Goal: Task Accomplishment & Management: Use online tool/utility

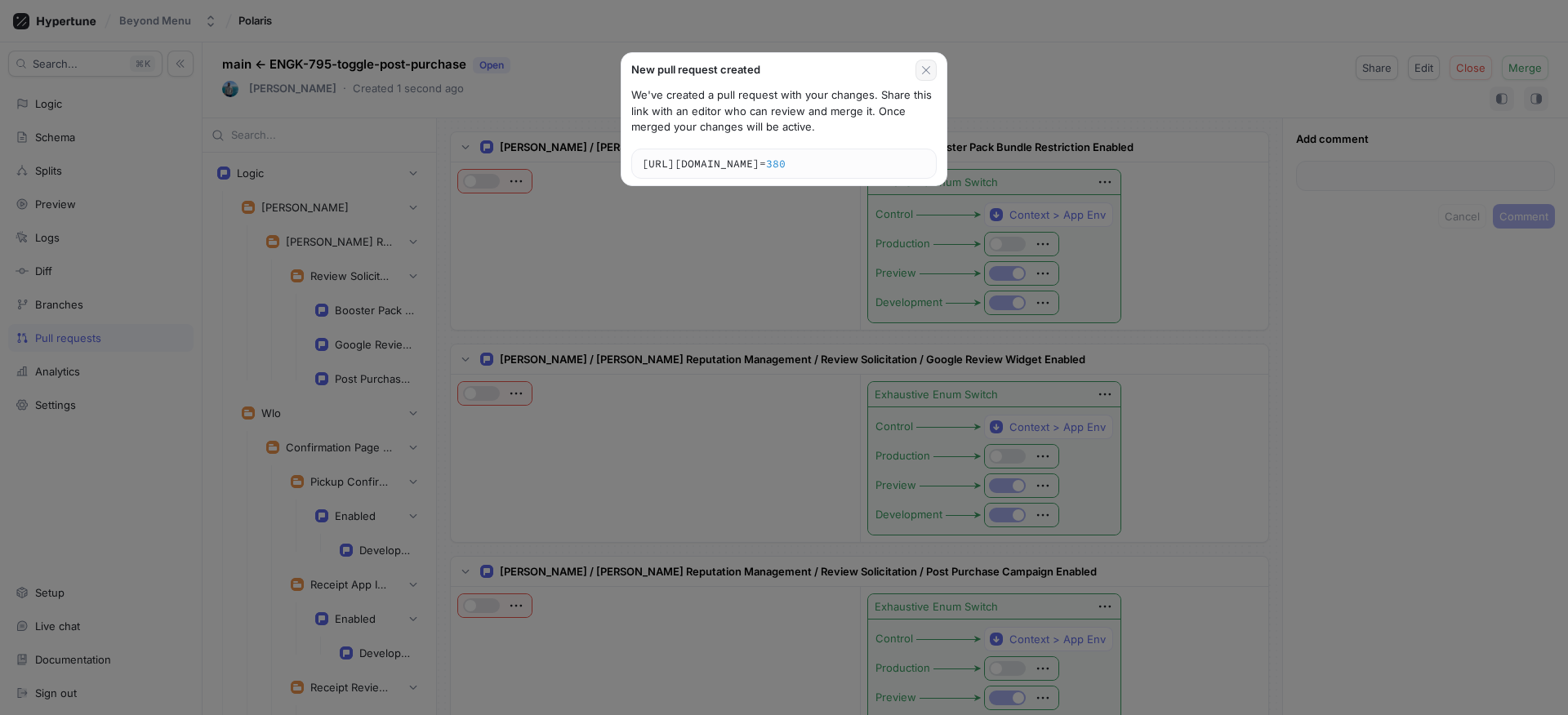
click at [926, 61] on button "button" at bounding box center [926, 70] width 21 height 21
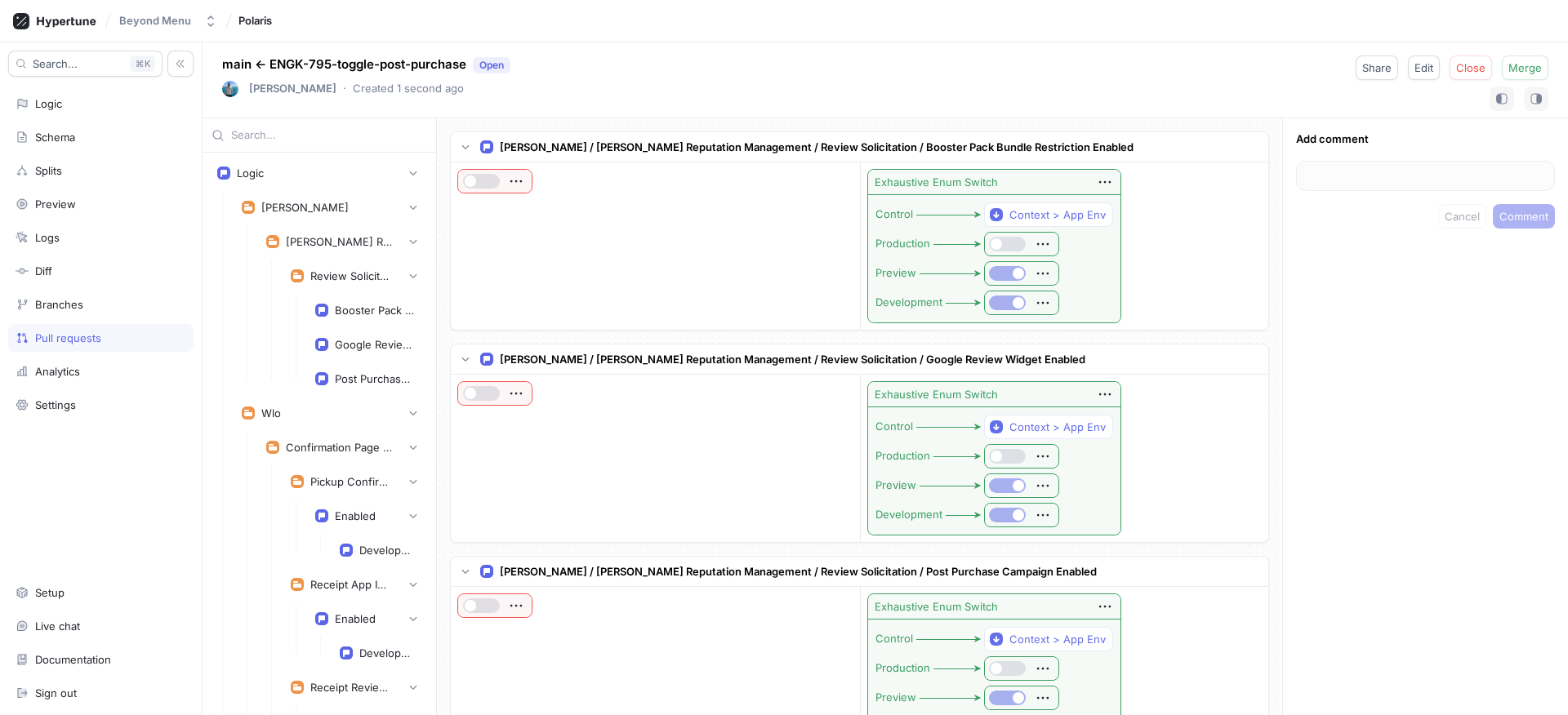
click at [312, 65] on p "main ← ENGK-795-toggle-post-purchase Open" at bounding box center [366, 65] width 289 height 19
click at [58, 20] on icon at bounding box center [66, 21] width 59 height 11
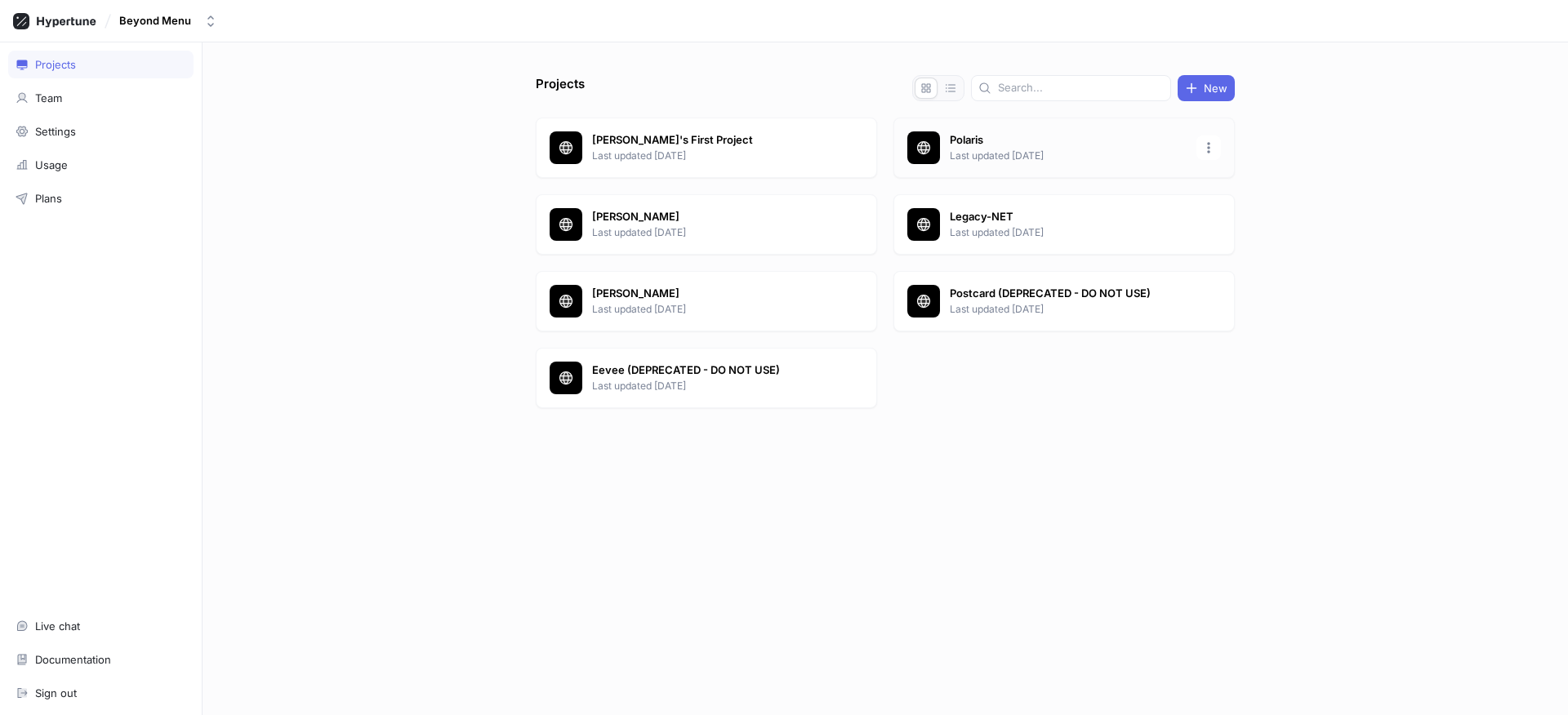
click at [993, 155] on p "Last updated [DATE]" at bounding box center [1068, 156] width 237 height 15
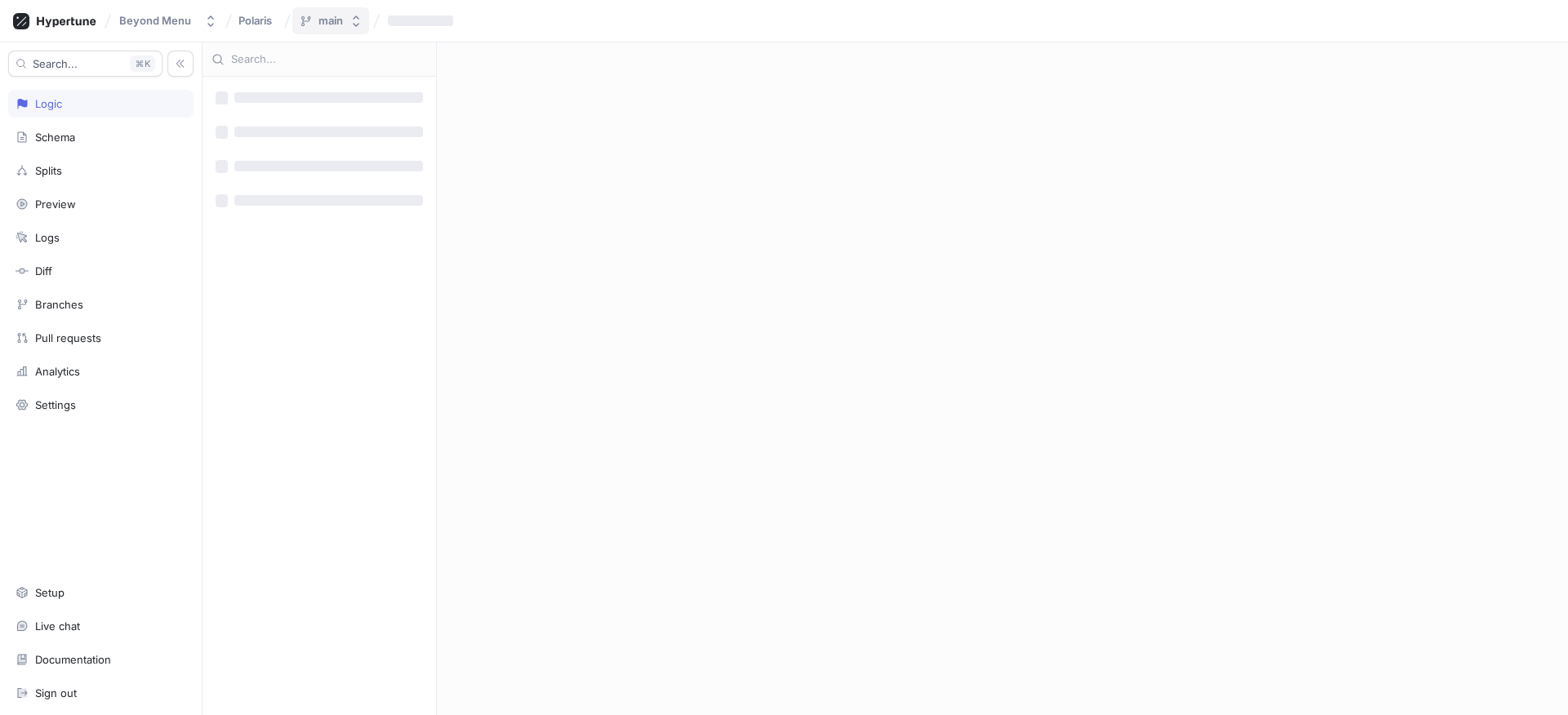
click at [334, 19] on div "main" at bounding box center [331, 21] width 25 height 14
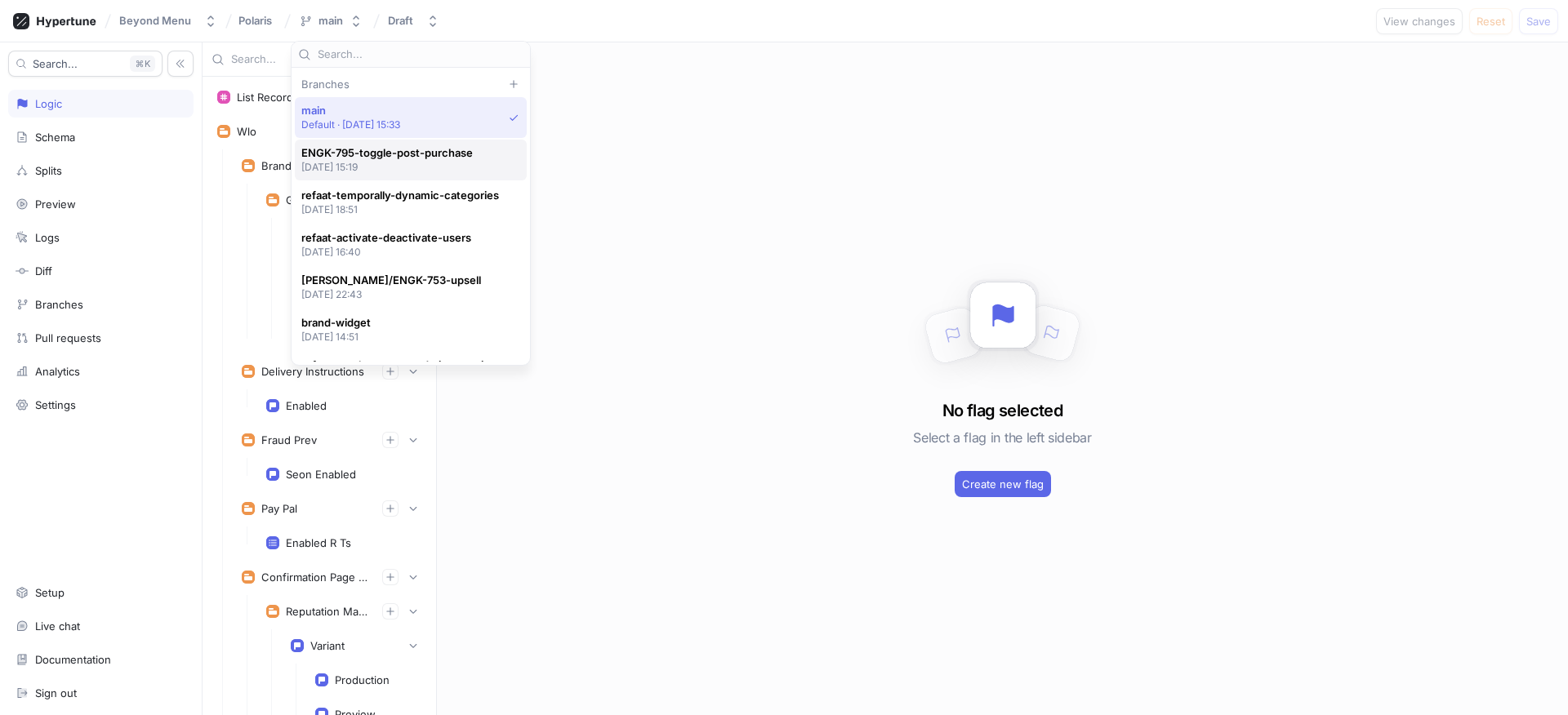
click at [400, 158] on span "ENGK-795-toggle-post-purchase" at bounding box center [388, 153] width 172 height 14
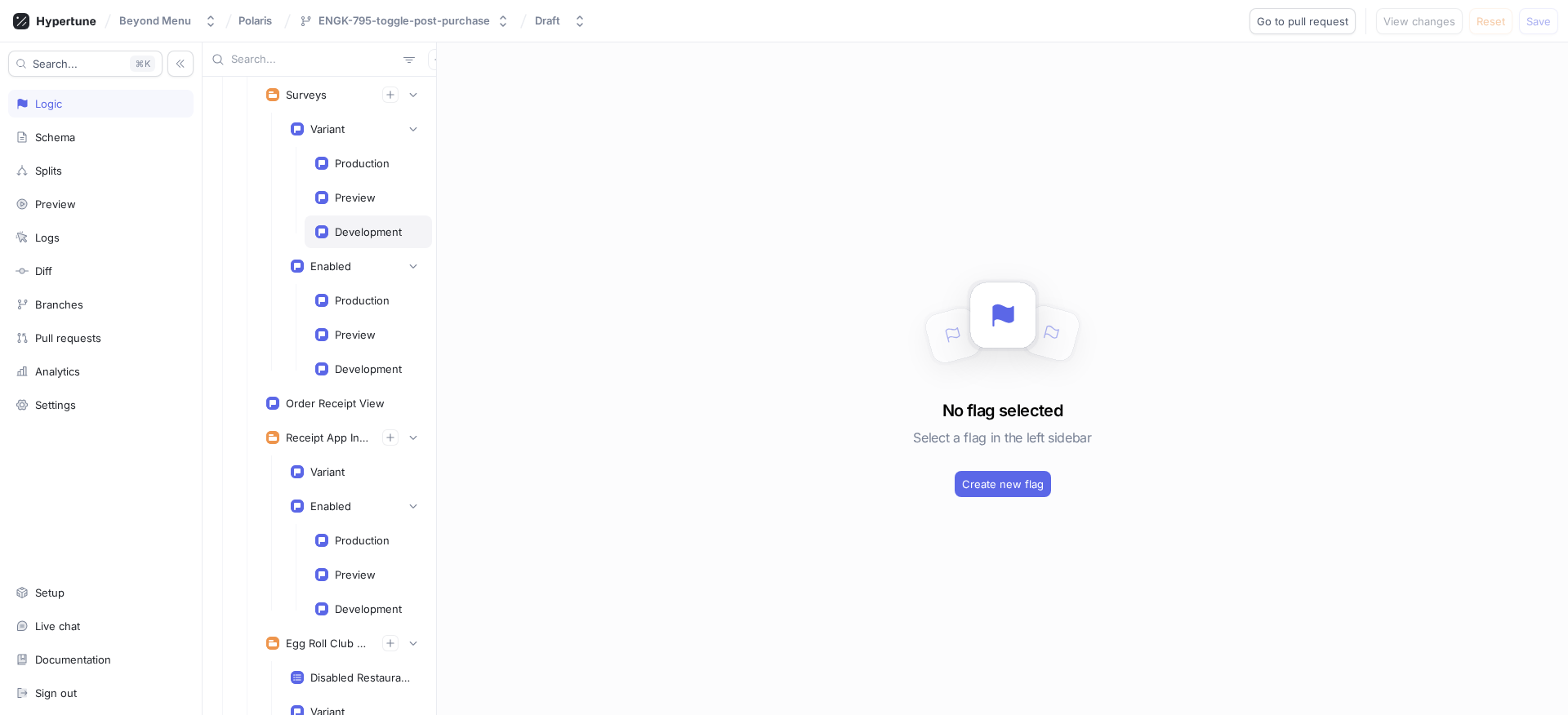
scroll to position [827, 0]
click at [87, 135] on div "Schema" at bounding box center [101, 137] width 171 height 13
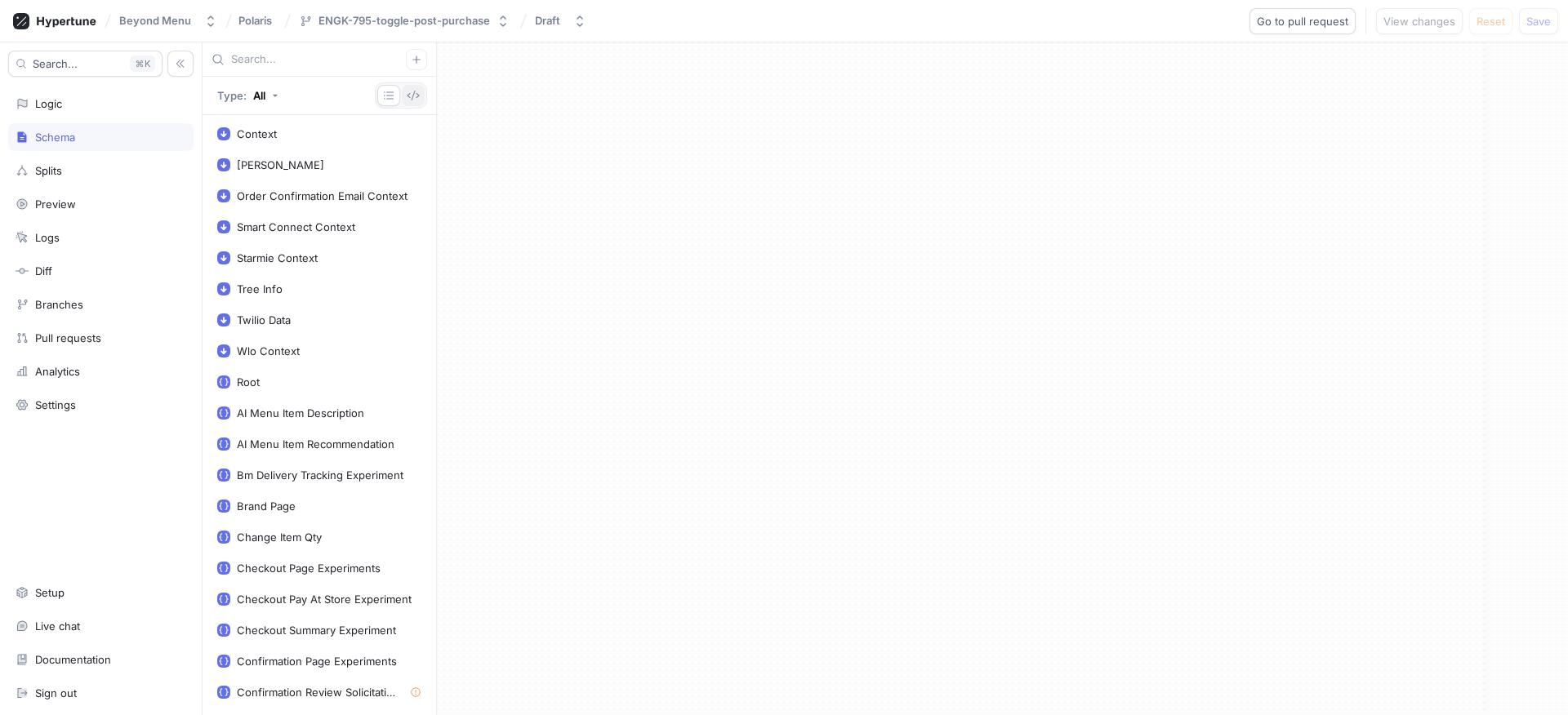
click at [415, 92] on icon "button" at bounding box center [412, 95] width 13 height 13
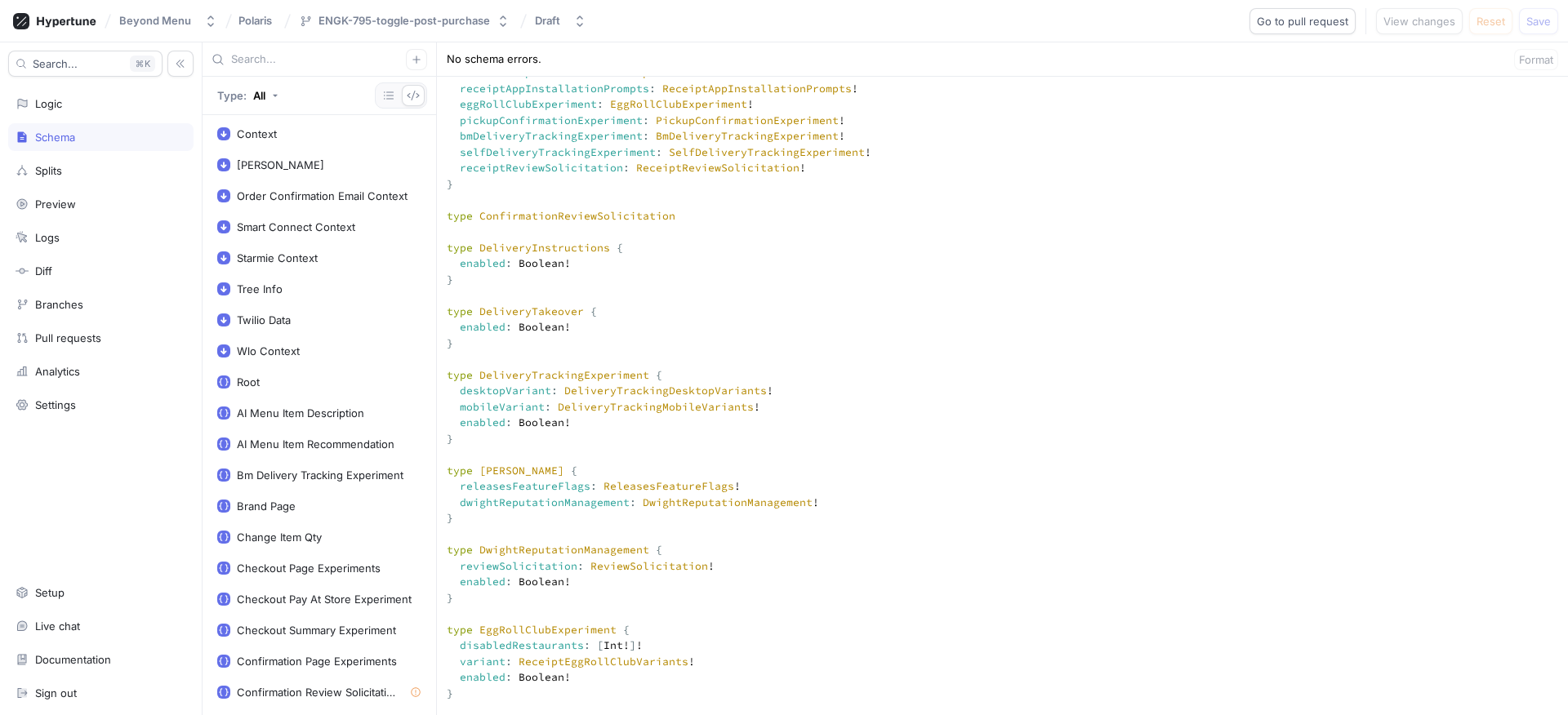
scroll to position [1759, 0]
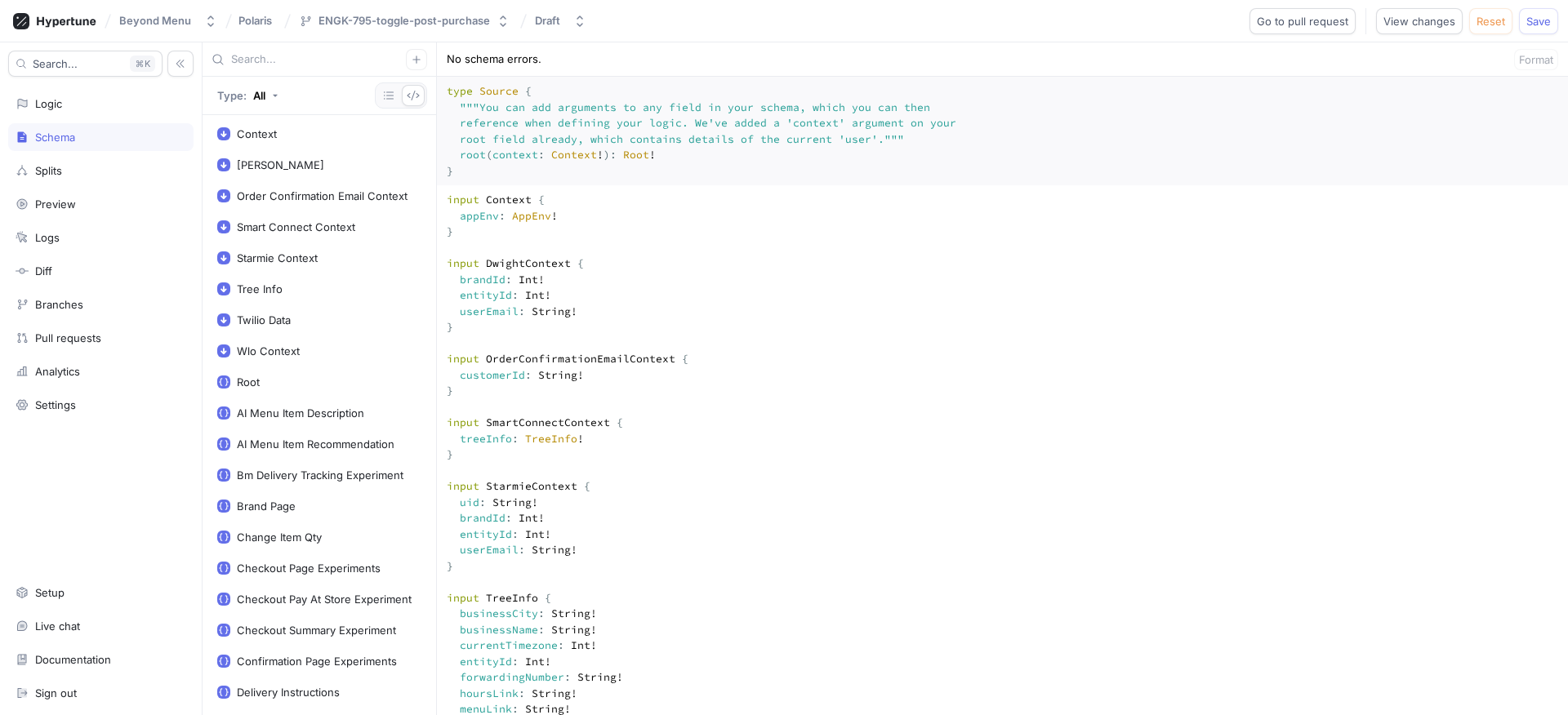
scroll to position [4151, 0]
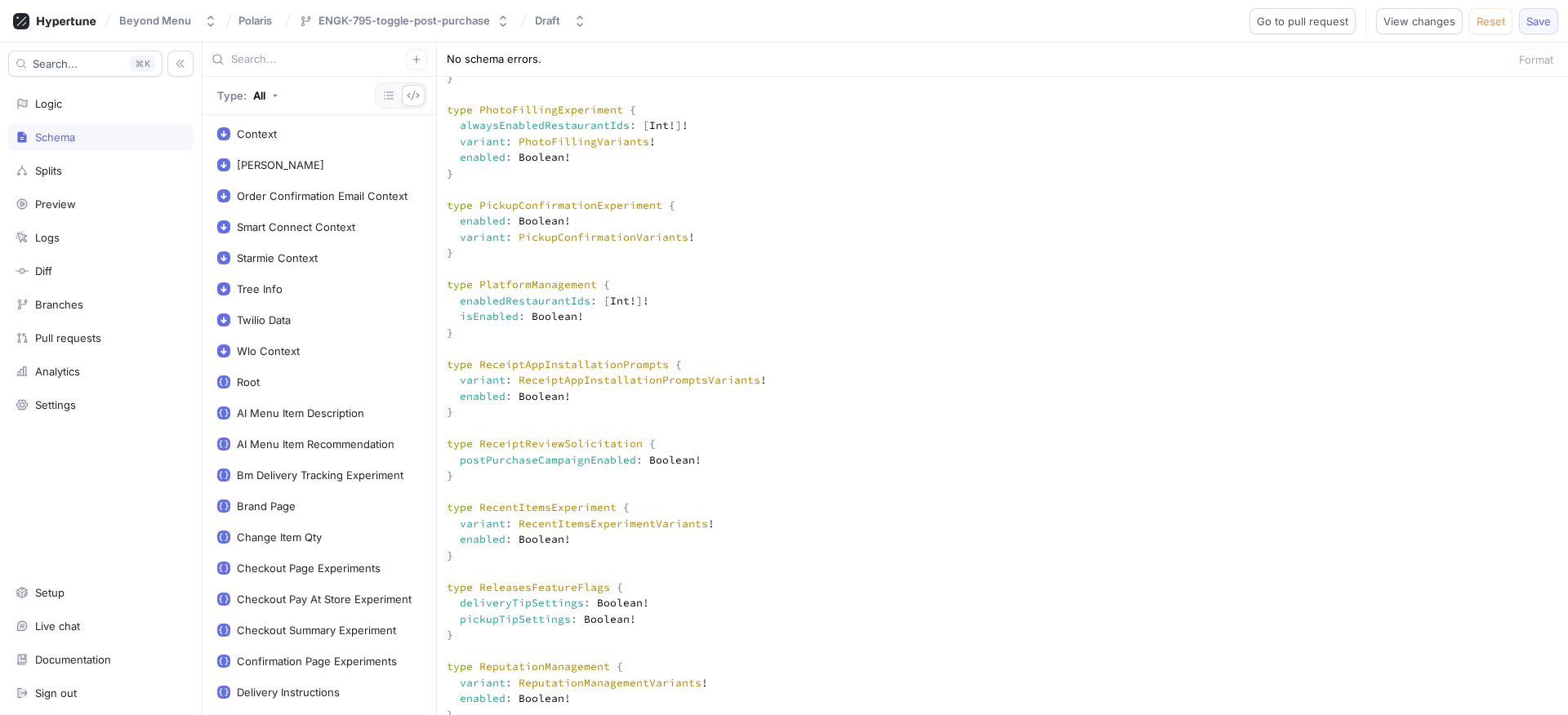
type textarea "input Context { appEnv: AppEnv! } input DwightContext { brandId: Int! entityId:…"
click at [1529, 33] on button "Save" at bounding box center [1538, 21] width 39 height 26
click at [1302, 23] on span "Go to pull request" at bounding box center [1302, 21] width 92 height 10
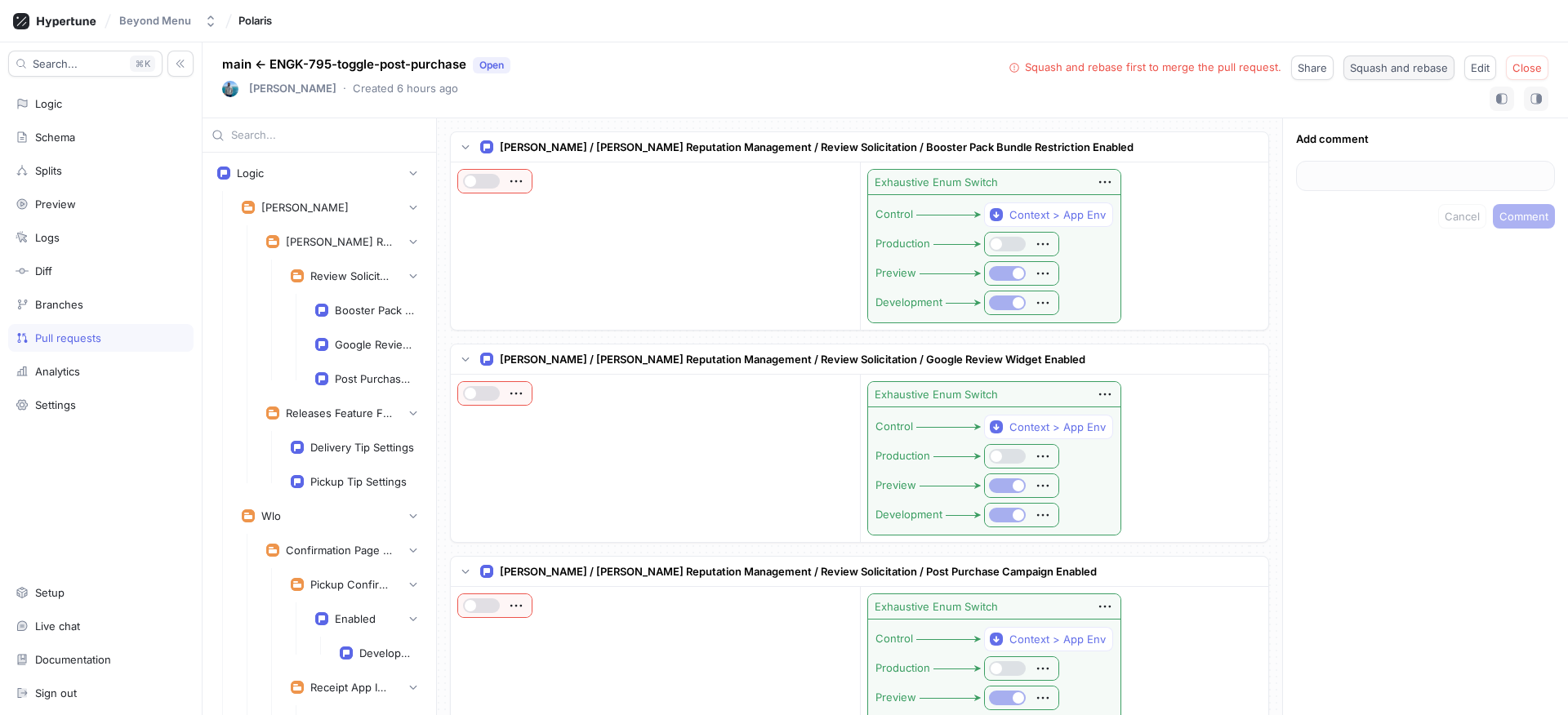
click at [1386, 73] on span "Squash and rebase" at bounding box center [1399, 68] width 98 height 10
